Goal: Information Seeking & Learning: Find contact information

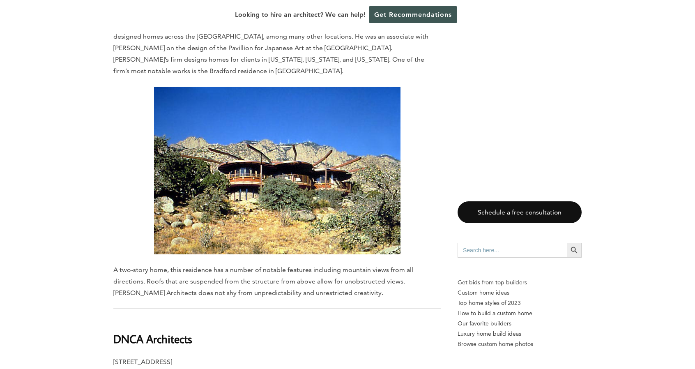
scroll to position [1430, 0]
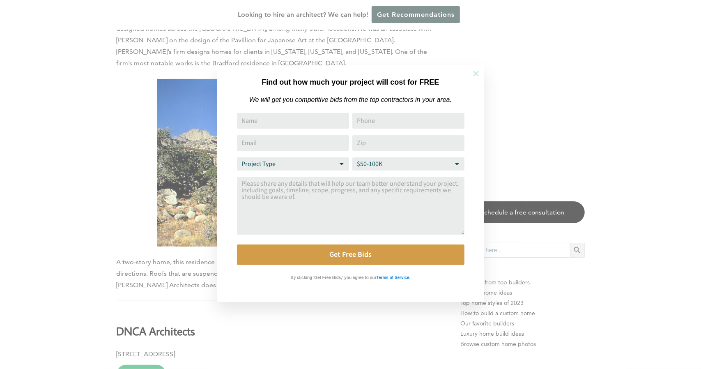
click at [473, 75] on icon at bounding box center [476, 73] width 9 height 9
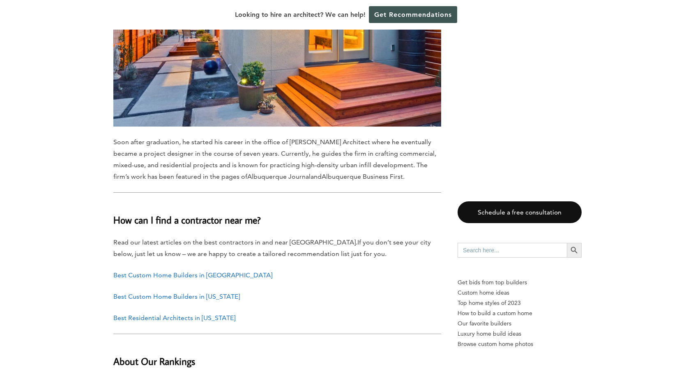
scroll to position [5538, 0]
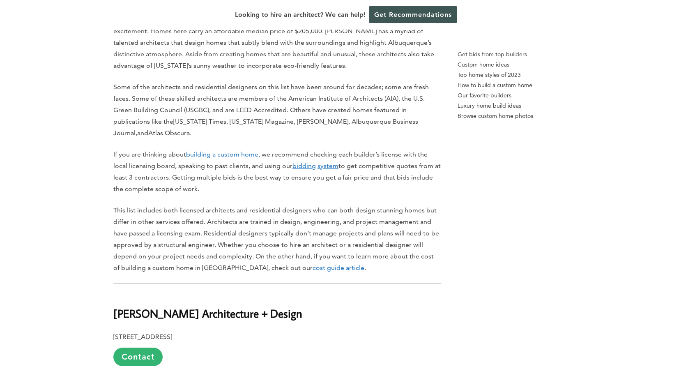
scroll to position [94, 0]
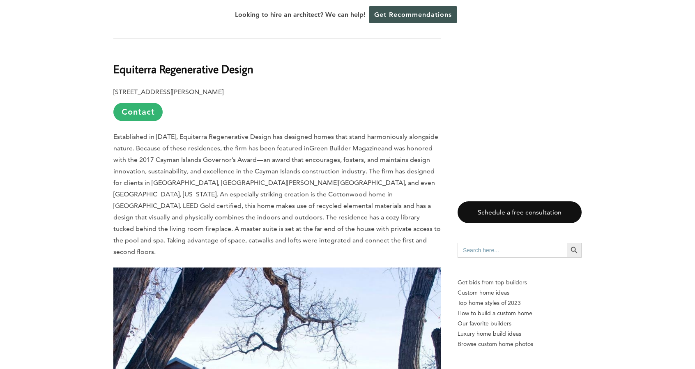
scroll to position [2186, 0]
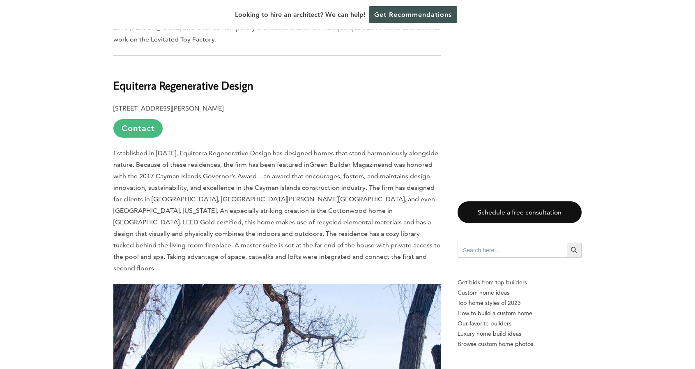
click at [124, 119] on link "Contact" at bounding box center [137, 128] width 49 height 18
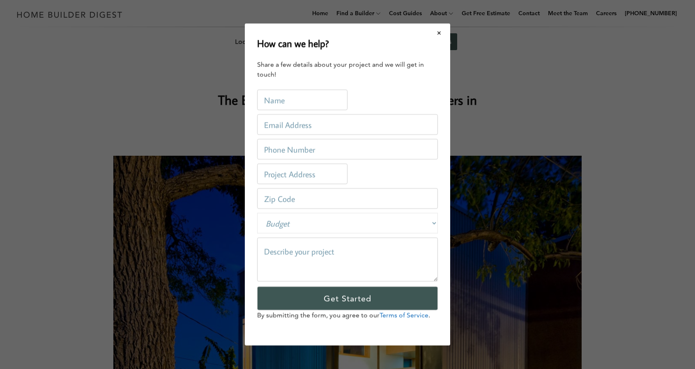
scroll to position [0, 0]
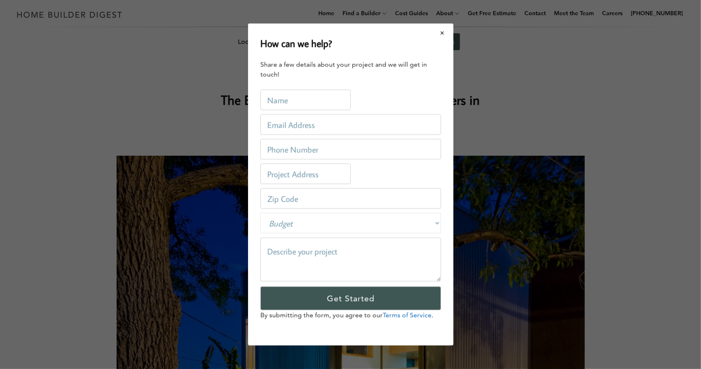
click at [441, 34] on button "Close modal" at bounding box center [443, 32] width 22 height 17
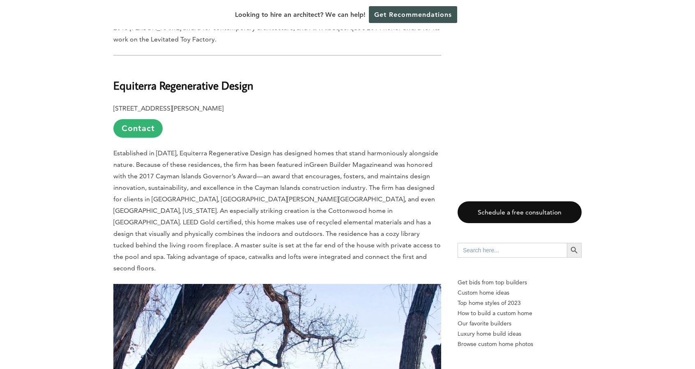
scroll to position [2169, 0]
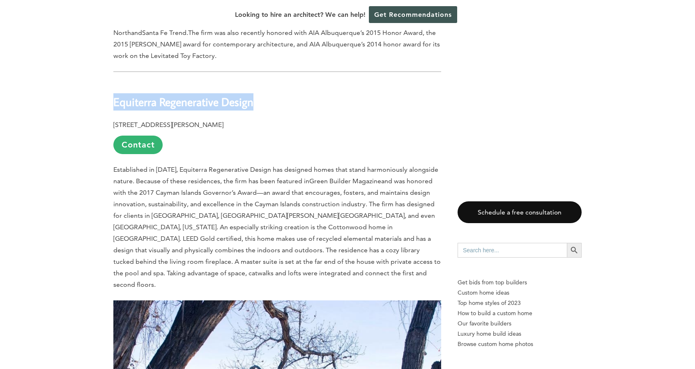
drag, startPoint x: 113, startPoint y: 56, endPoint x: 252, endPoint y: 58, distance: 138.9
click at [252, 94] on b "Equiterra Regenerative Design" at bounding box center [183, 101] width 140 height 14
copy b "Equiterra Regenerative Design"
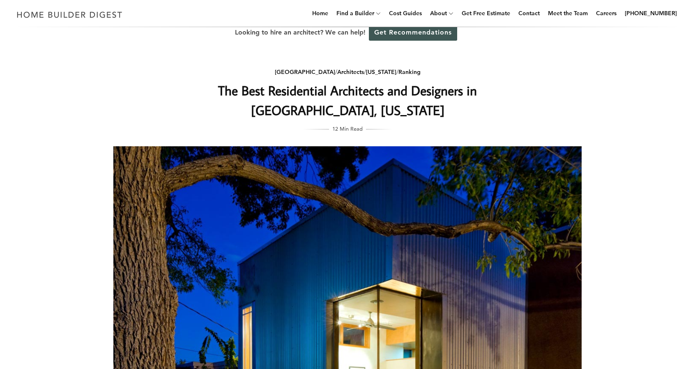
scroll to position [0, 0]
